Goal: Transaction & Acquisition: Purchase product/service

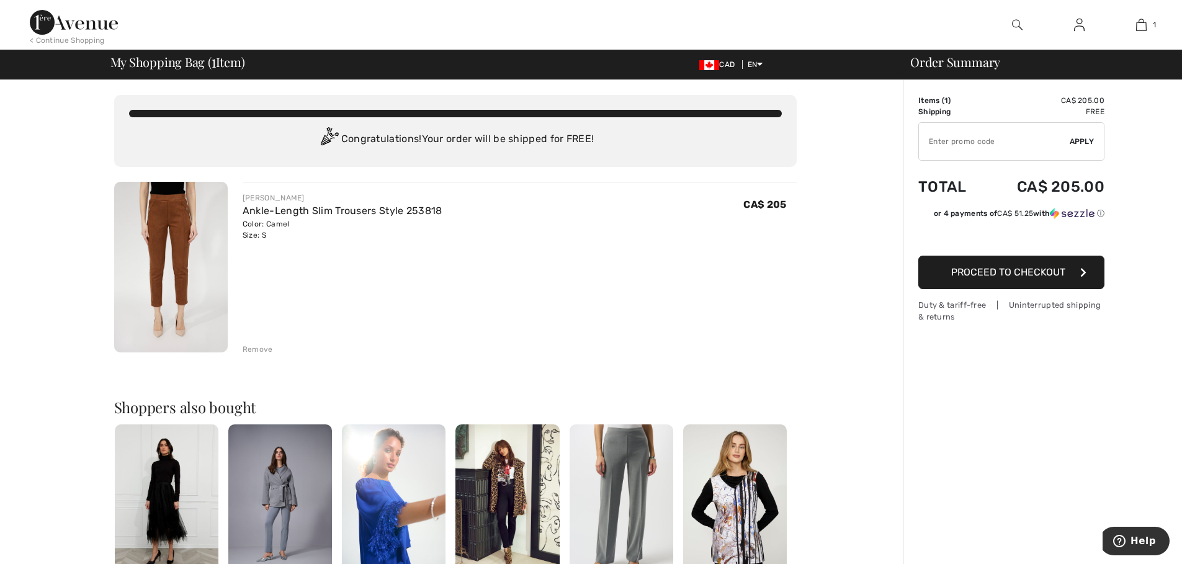
click at [1000, 270] on span "Proceed to Checkout" at bounding box center [1008, 272] width 114 height 12
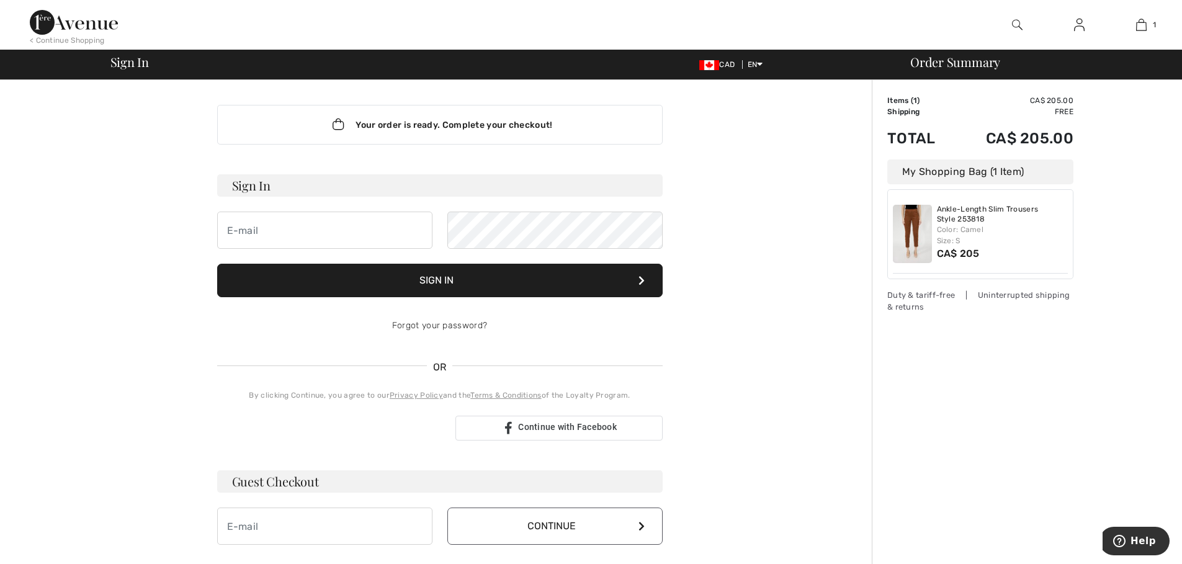
type input "mcazajoly@cambrianford.com"
click at [445, 279] on button "Sign In" at bounding box center [439, 280] width 445 height 33
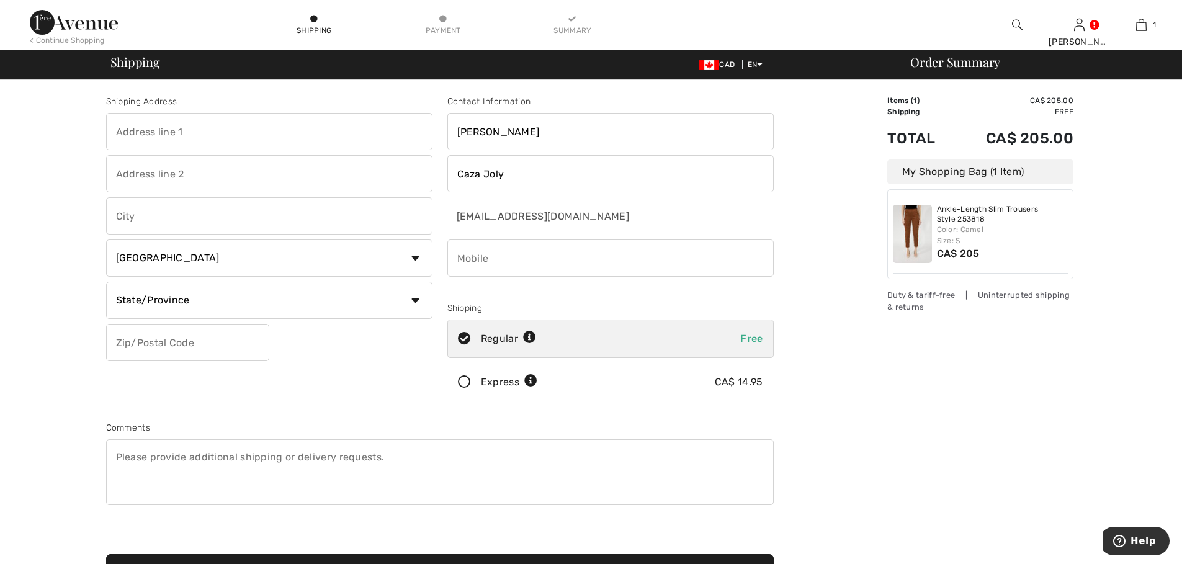
click at [210, 134] on input "text" at bounding box center [269, 131] width 326 height 37
type input "1615 Kingsway"
click at [164, 172] on input "text" at bounding box center [269, 173] width 326 height 37
type input "c/o Cambrian Ford Sales Inc."
click at [149, 223] on input "text" at bounding box center [269, 215] width 326 height 37
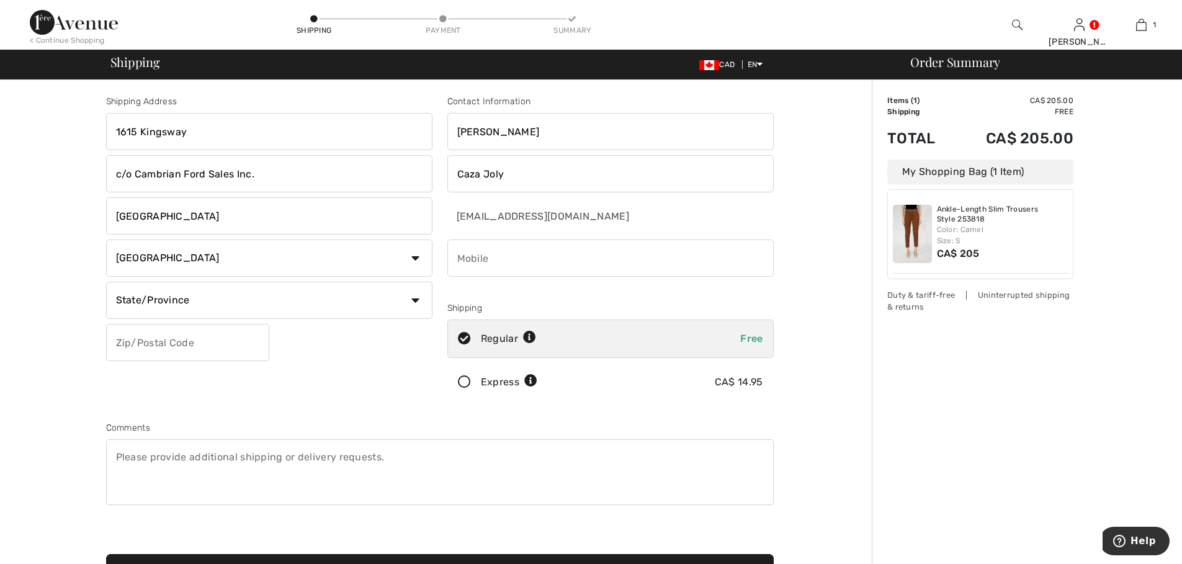
type input "Sudbury"
click at [414, 296] on select "State/Province Alberta British Columbia Manitoba New Brunswick Newfoundland and…" at bounding box center [269, 300] width 326 height 37
select select "ON"
click at [106, 282] on select "State/Province Alberta British Columbia Manitoba New Brunswick Newfoundland and…" at bounding box center [269, 300] width 326 height 37
click at [186, 347] on input "text" at bounding box center [187, 342] width 163 height 37
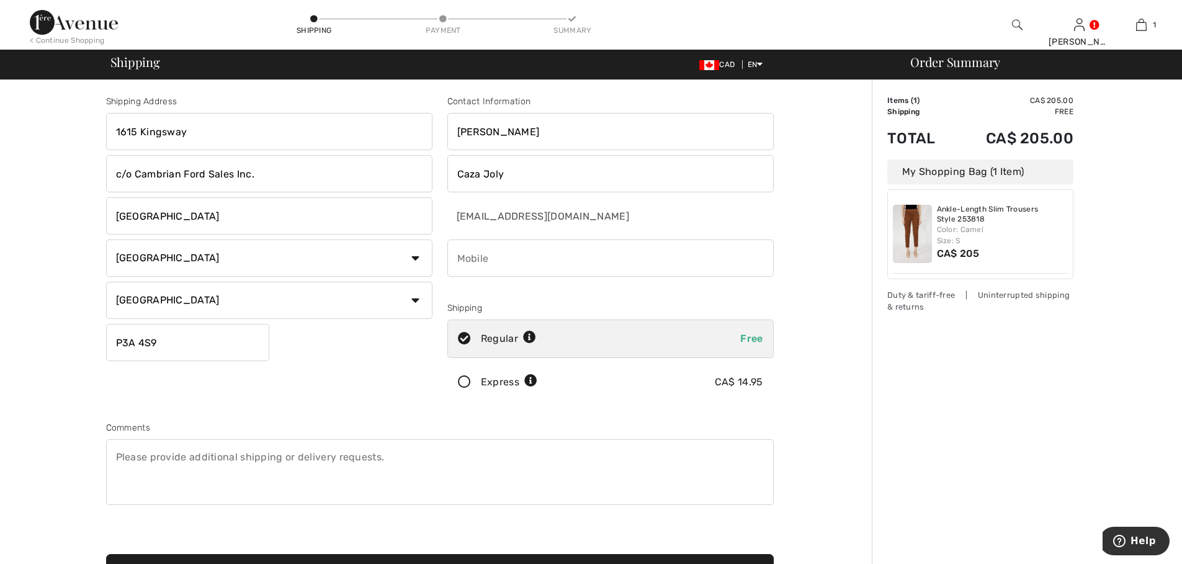
type input "P3A4S9"
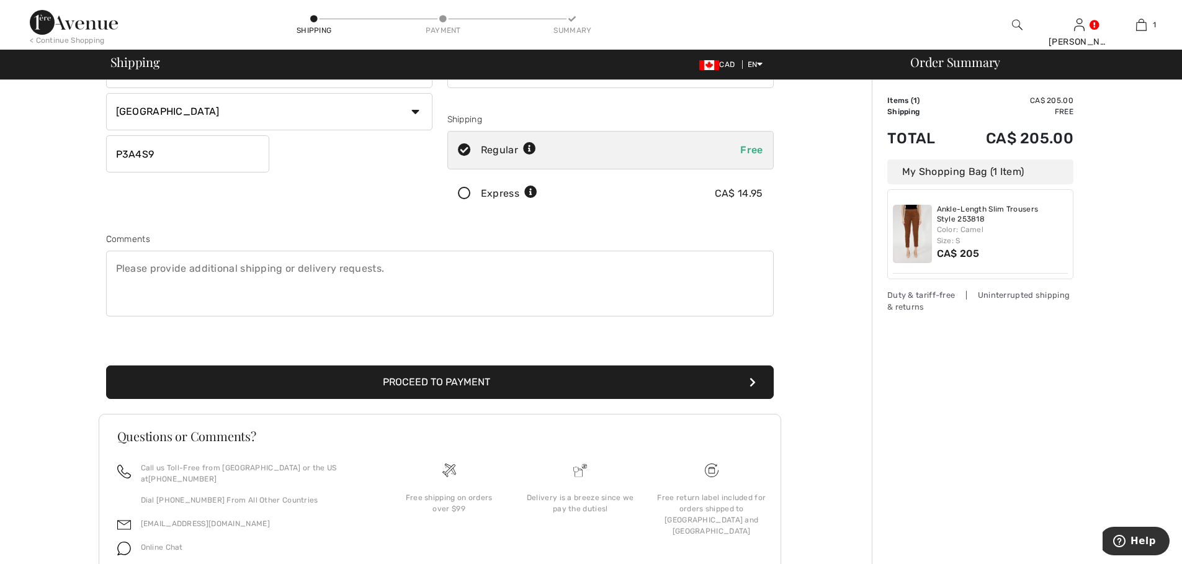
scroll to position [233, 0]
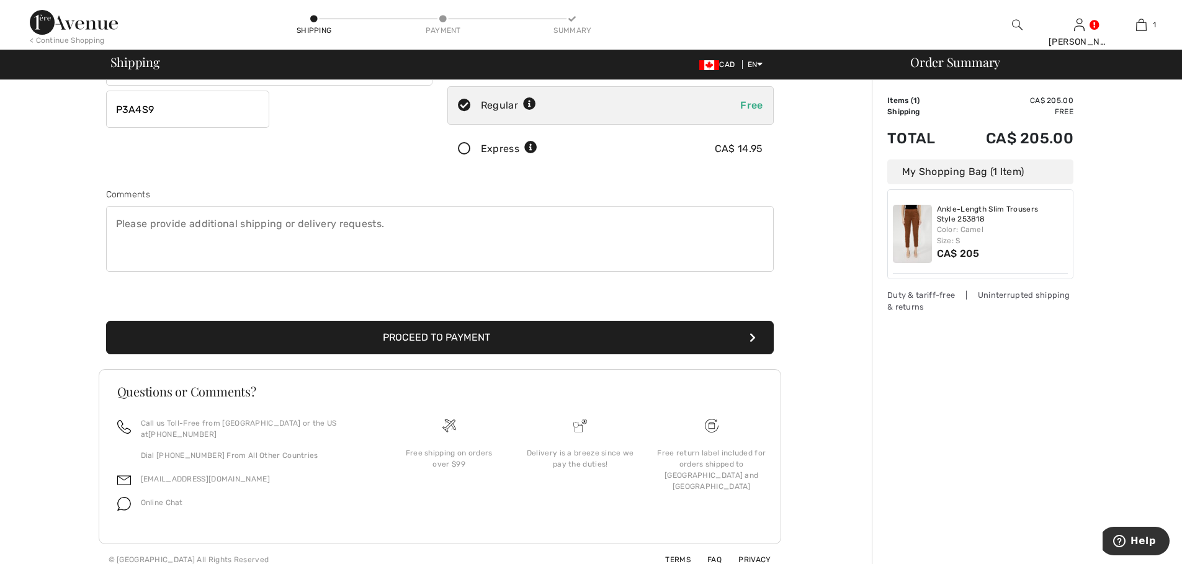
click at [432, 335] on button "Proceed to Payment" at bounding box center [439, 337] width 667 height 33
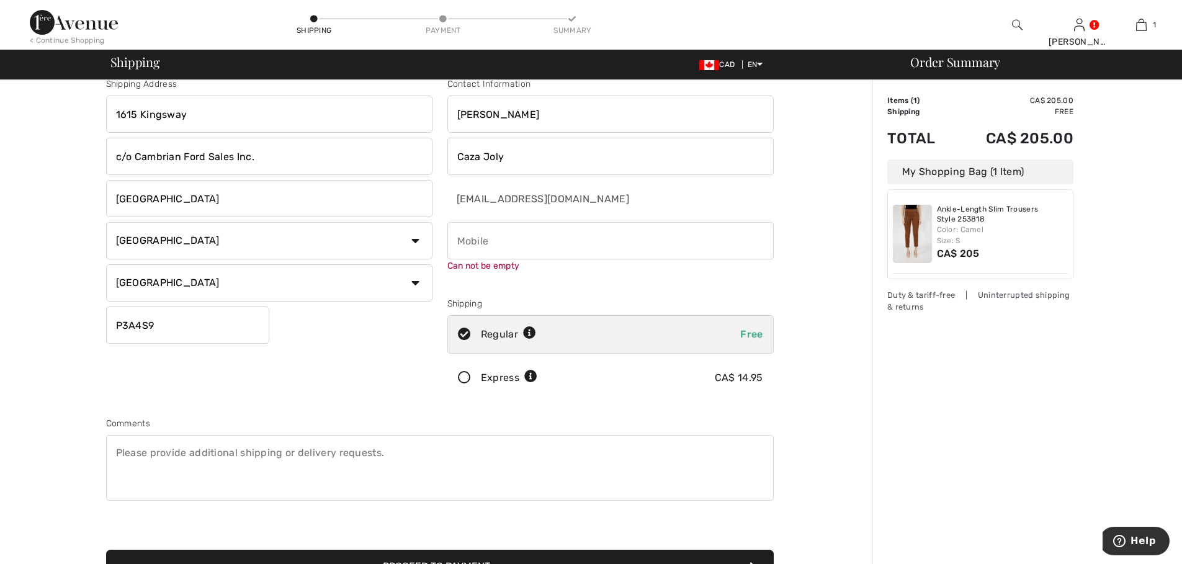
scroll to position [16, 0]
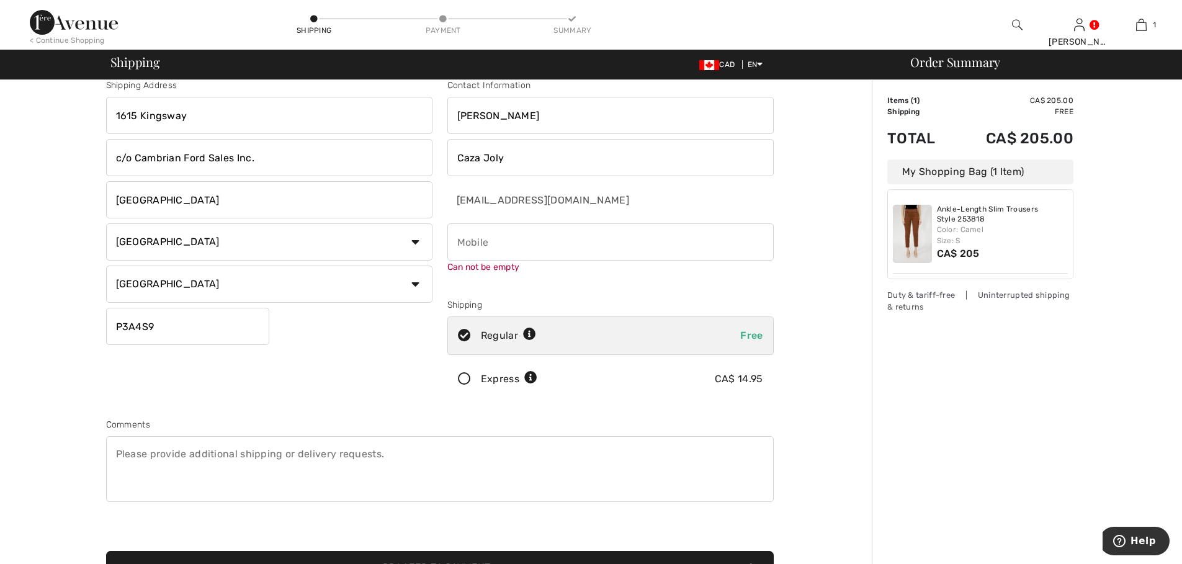
click at [465, 241] on input "phone" at bounding box center [610, 241] width 326 height 37
type input "7059298114"
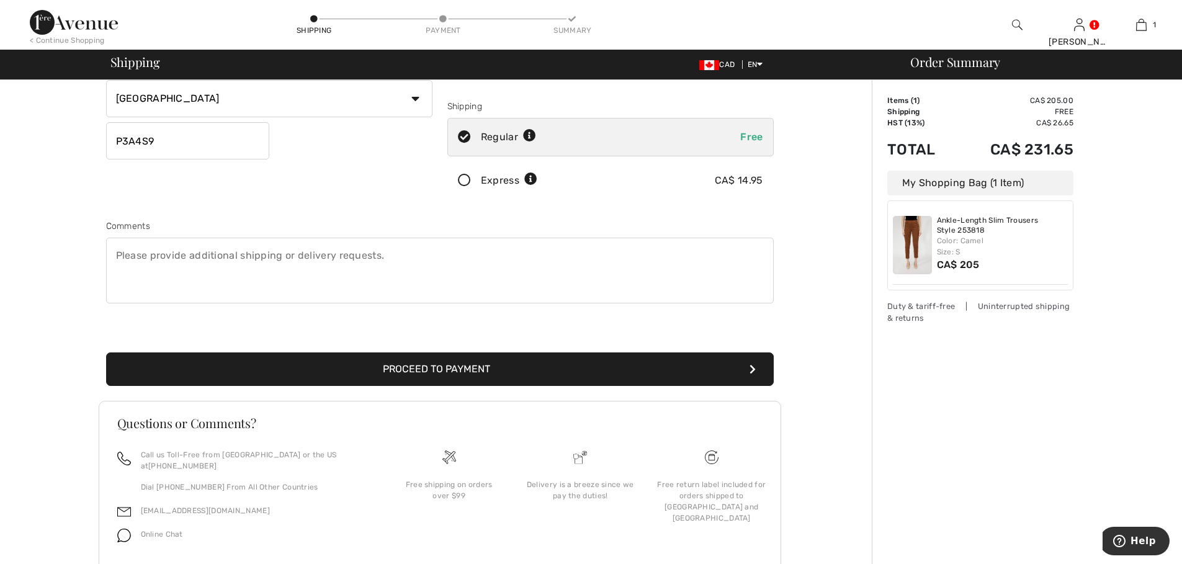
scroll to position [202, 0]
click at [414, 368] on button "Proceed to Payment" at bounding box center [439, 368] width 667 height 33
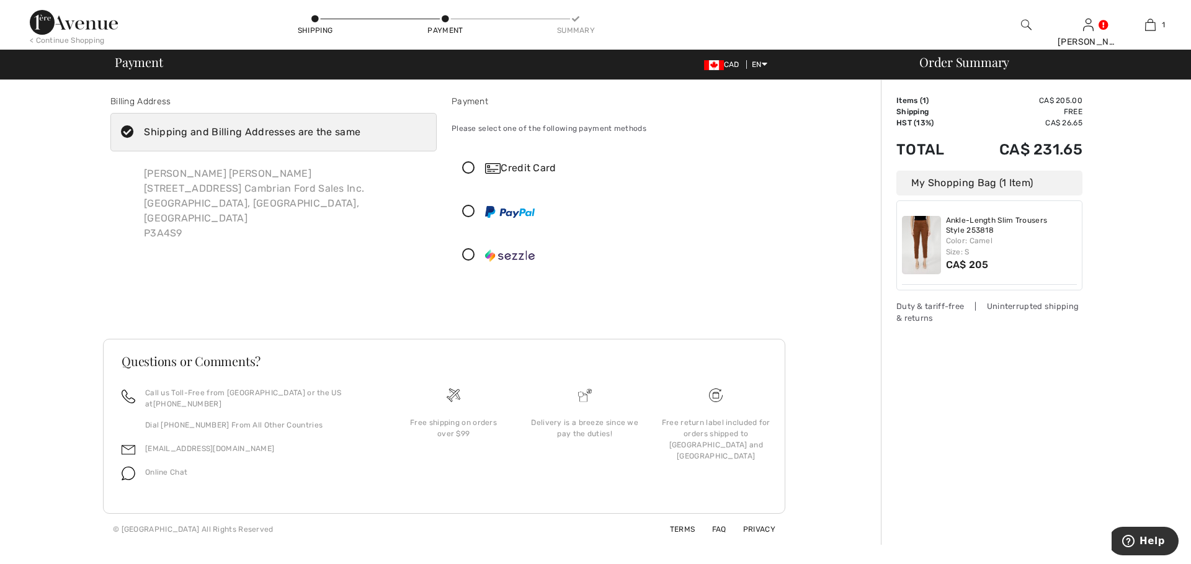
click at [123, 131] on icon at bounding box center [127, 132] width 33 height 13
click at [360, 131] on input "Shipping and Billing Addresses are the same" at bounding box center [364, 132] width 8 height 37
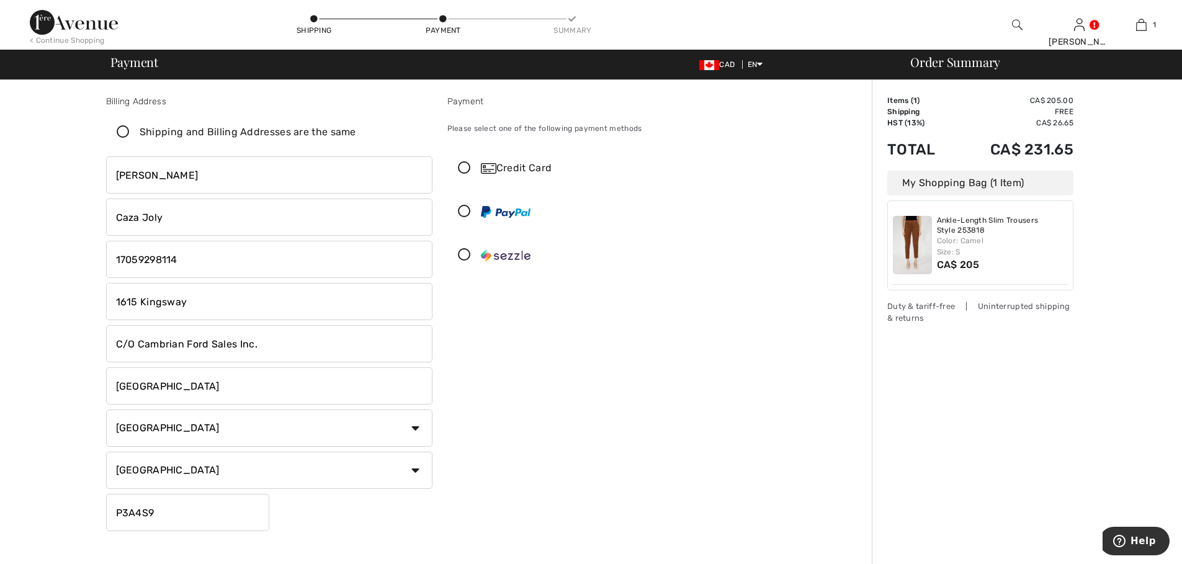
checkbox input "false"
click at [189, 300] on input "1615 Kingsway" at bounding box center [269, 301] width 326 height 37
type input "1"
type input "15 Maki Avenue"
click at [263, 344] on input "C/O Cambrian Ford Sales Inc." at bounding box center [269, 343] width 326 height 37
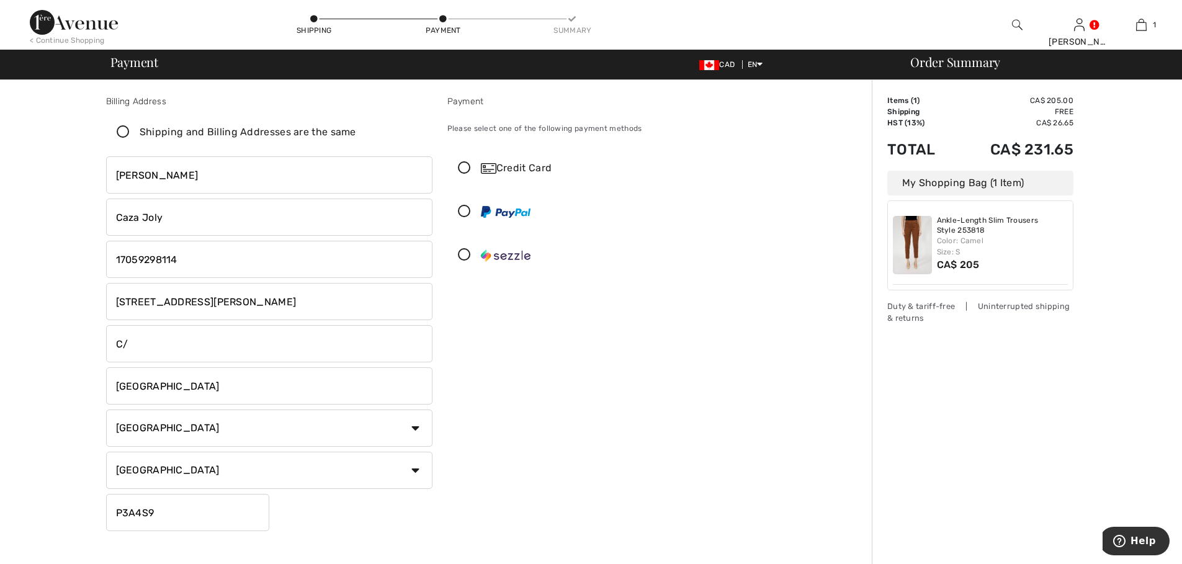
type input "C"
type input "Unit 005"
click at [190, 512] on input "P3A4S9" at bounding box center [187, 512] width 163 height 37
type input "P"
type input "P3E2P3"
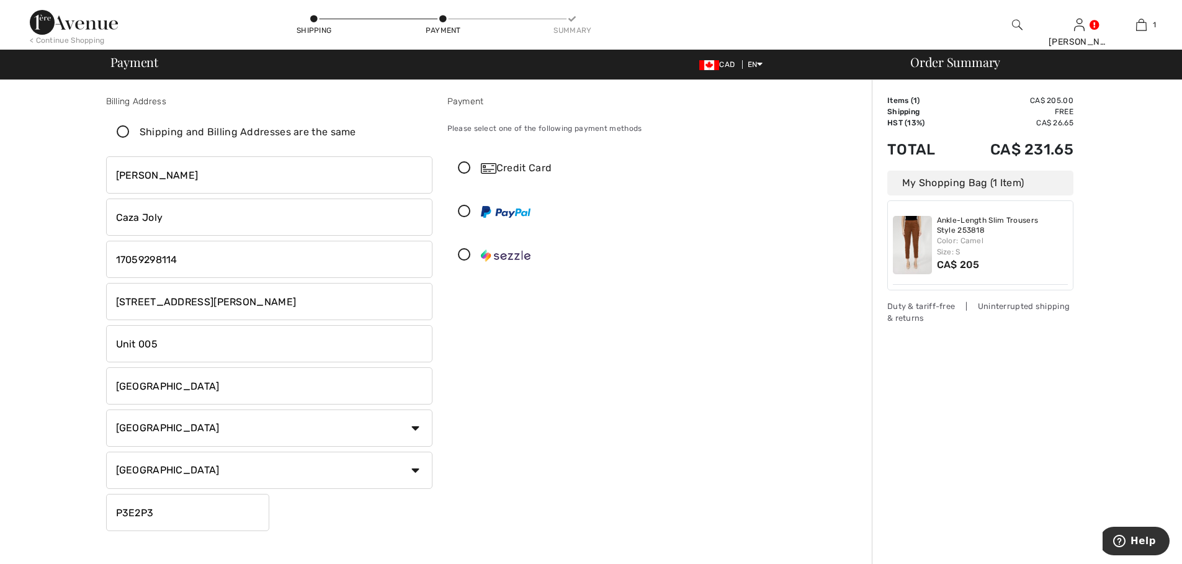
click at [463, 167] on icon at bounding box center [464, 168] width 33 height 13
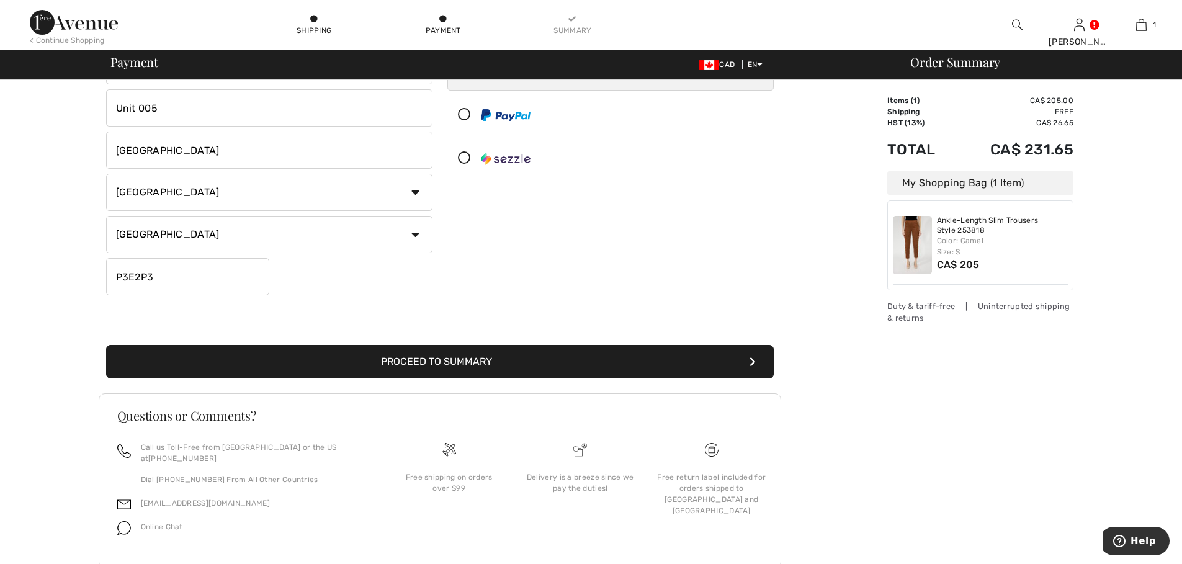
scroll to position [248, 0]
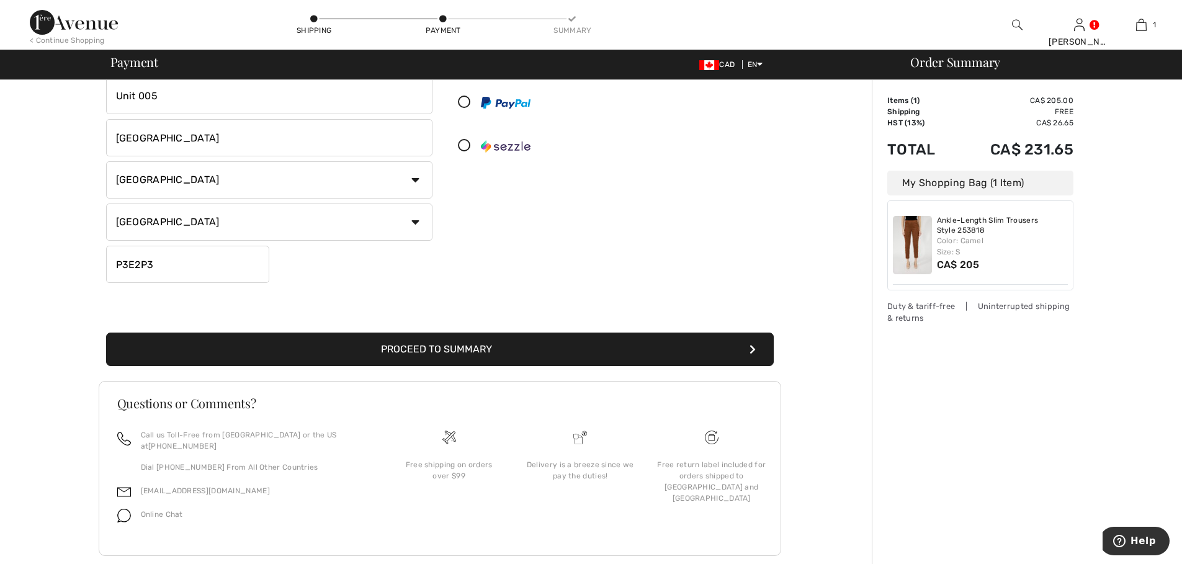
click at [461, 342] on button "Proceed to Summary" at bounding box center [439, 348] width 667 height 33
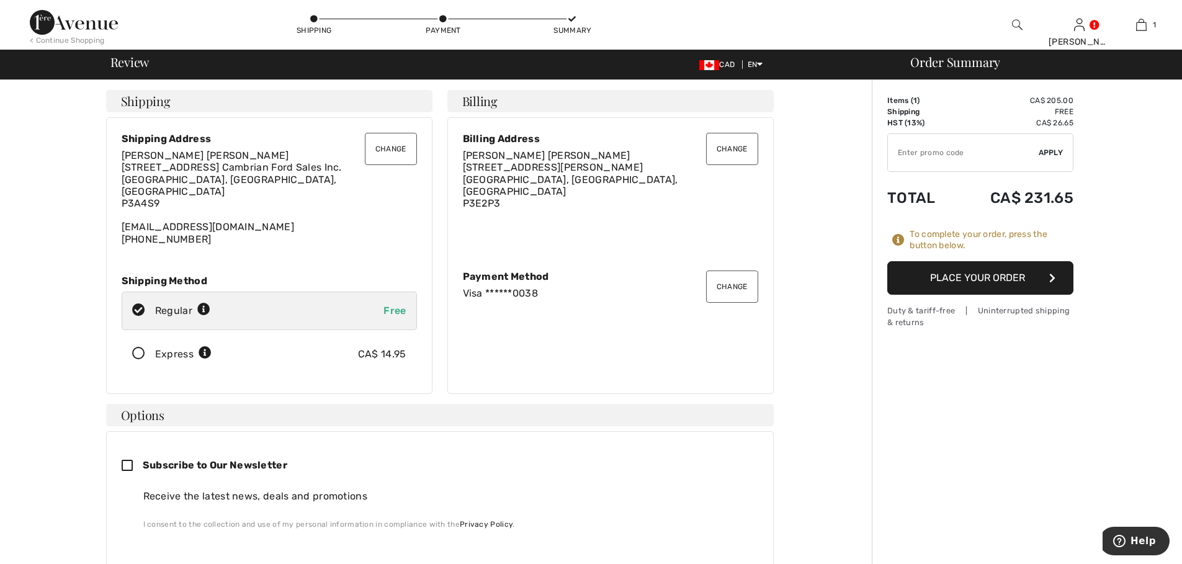
click at [995, 275] on button "Place Your Order" at bounding box center [980, 277] width 186 height 33
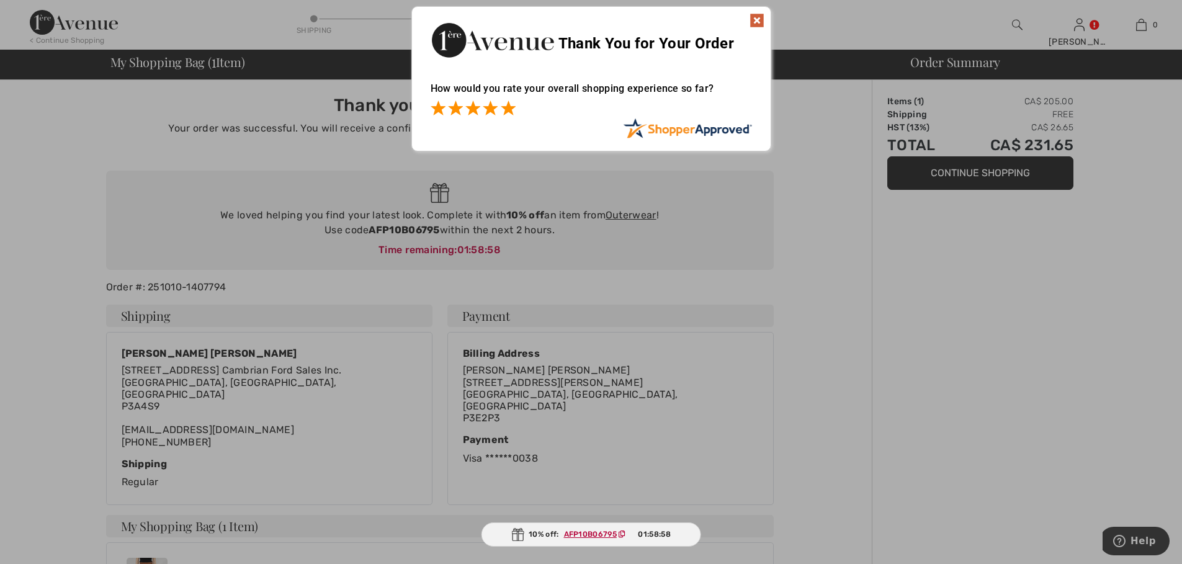
click at [507, 109] on span at bounding box center [508, 107] width 15 height 15
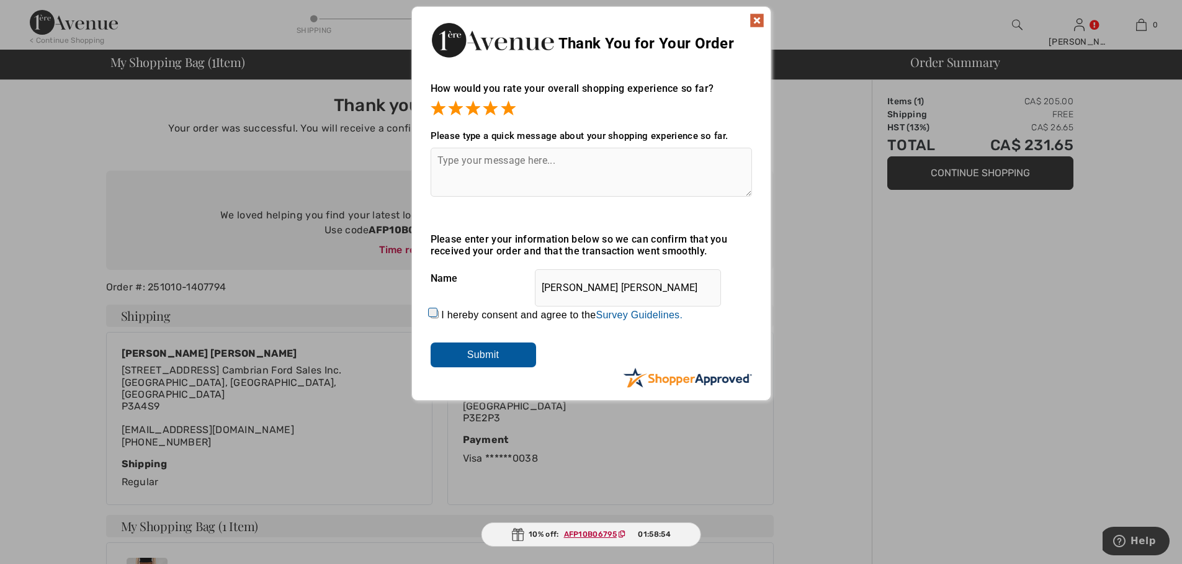
click at [515, 166] on textarea at bounding box center [590, 172] width 321 height 49
type textarea "Website very easy to use"
click at [434, 316] on input "I hereby consent and agree to the By submitting a review, you grant permission …" at bounding box center [434, 314] width 8 height 8
checkbox input "true"
click at [487, 352] on input "Submit" at bounding box center [482, 354] width 105 height 25
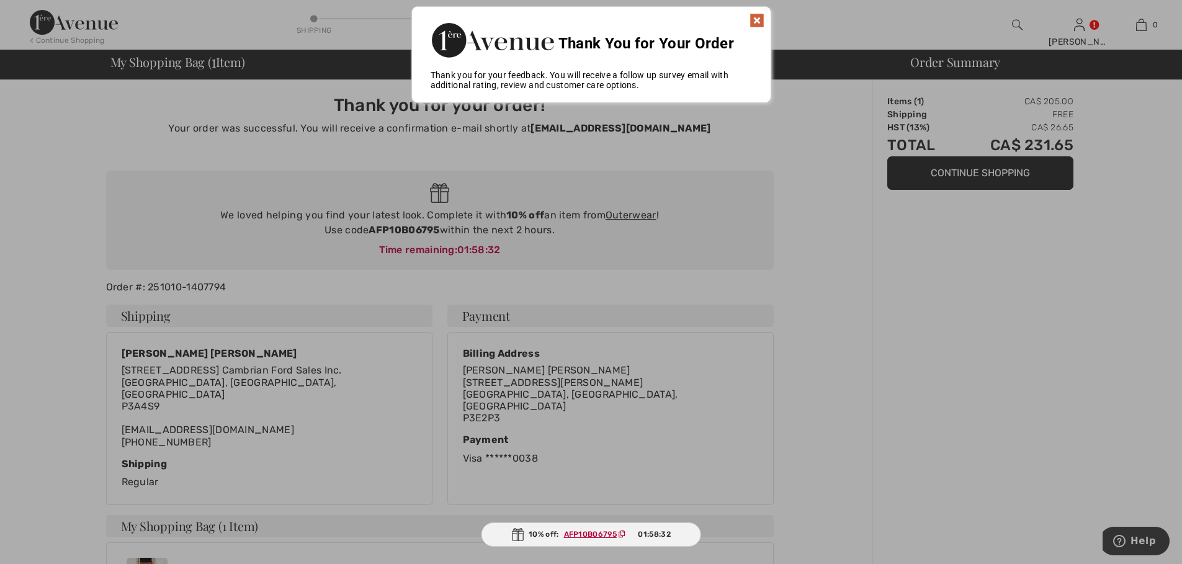
click at [751, 22] on img at bounding box center [756, 20] width 15 height 15
